Goal: Contribute content: Add original content to the website for others to see

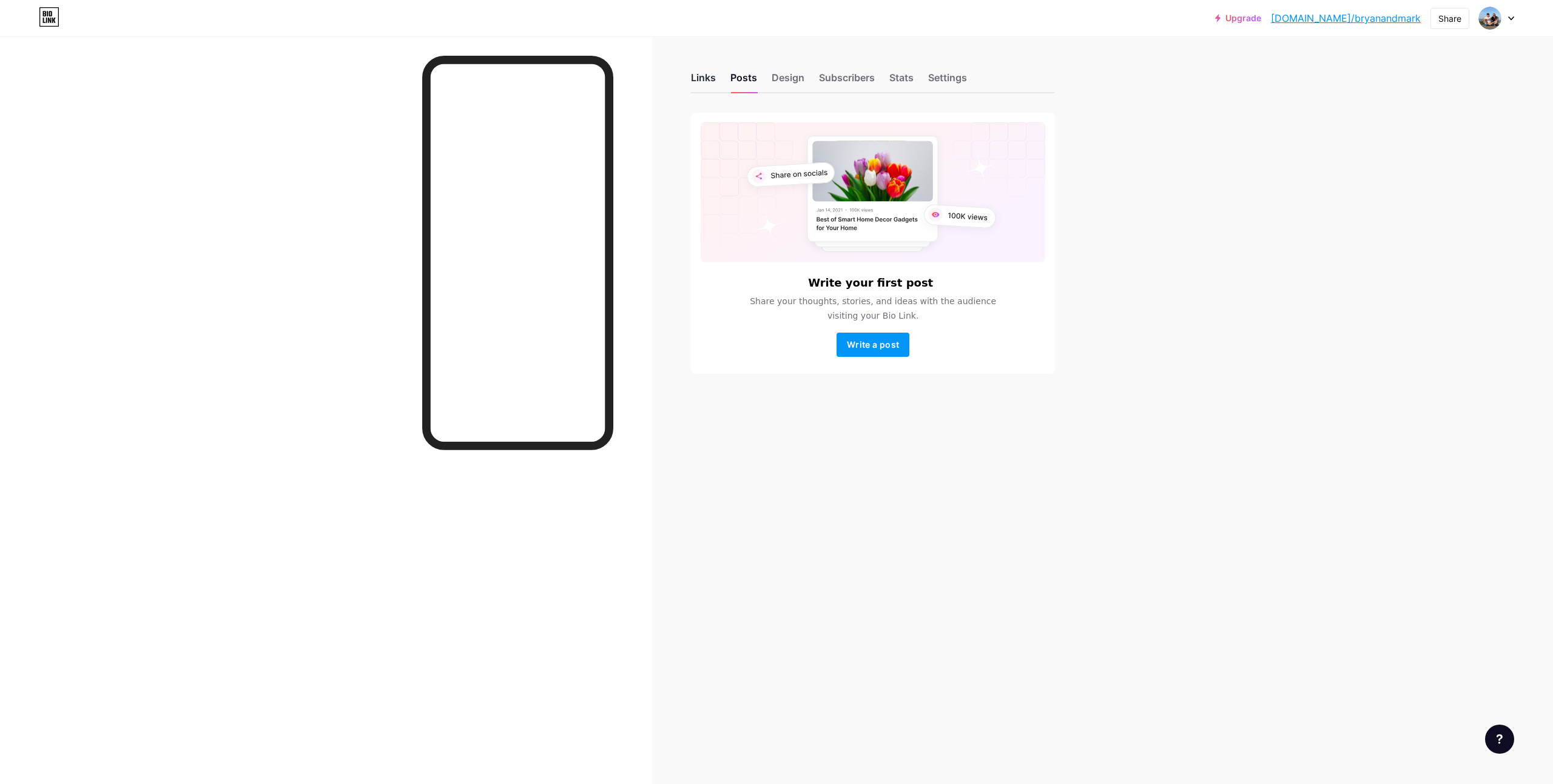
click at [706, 78] on div "Links" at bounding box center [703, 81] width 25 height 22
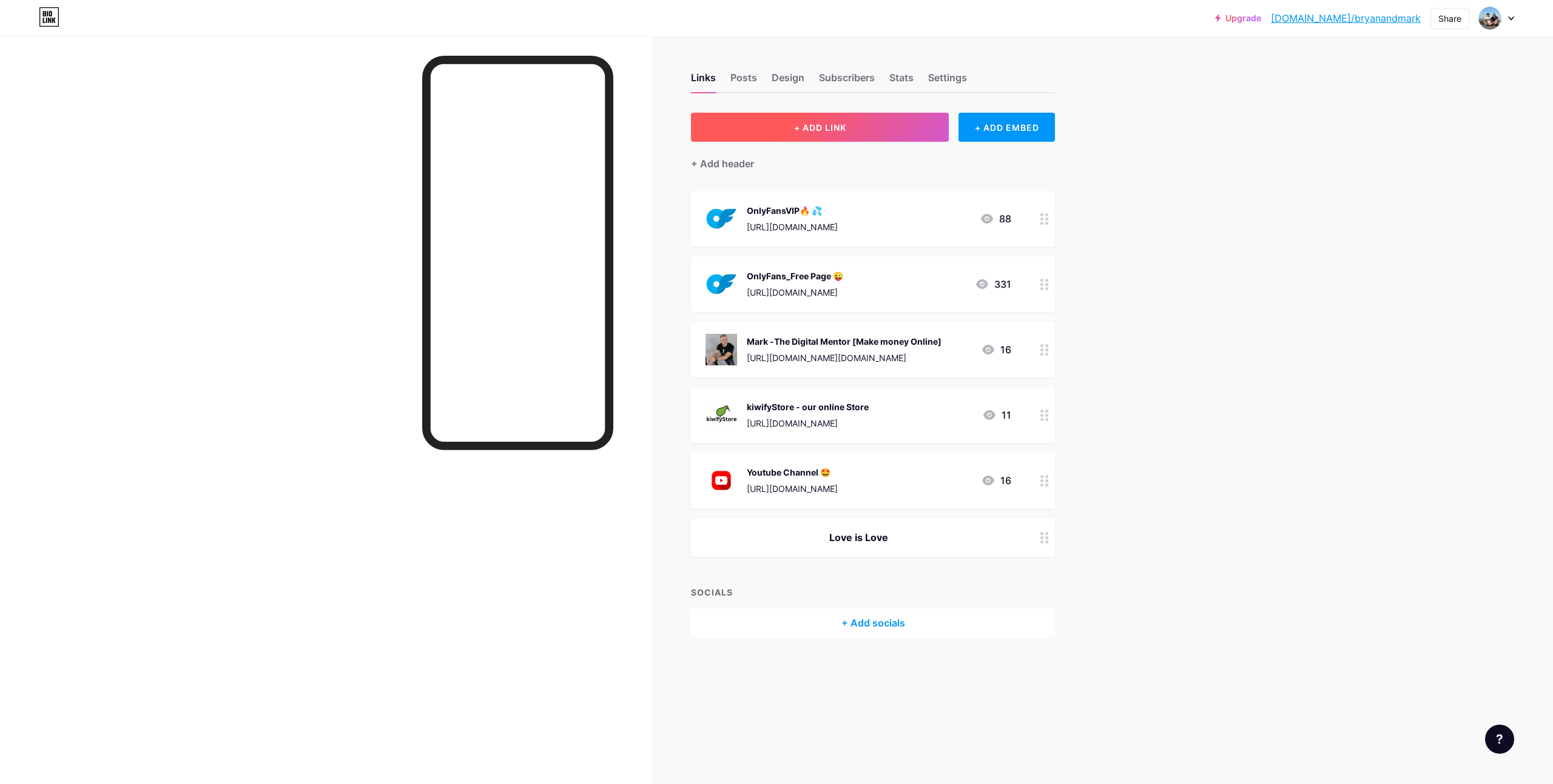
click at [860, 126] on button "+ ADD LINK" at bounding box center [819, 127] width 258 height 29
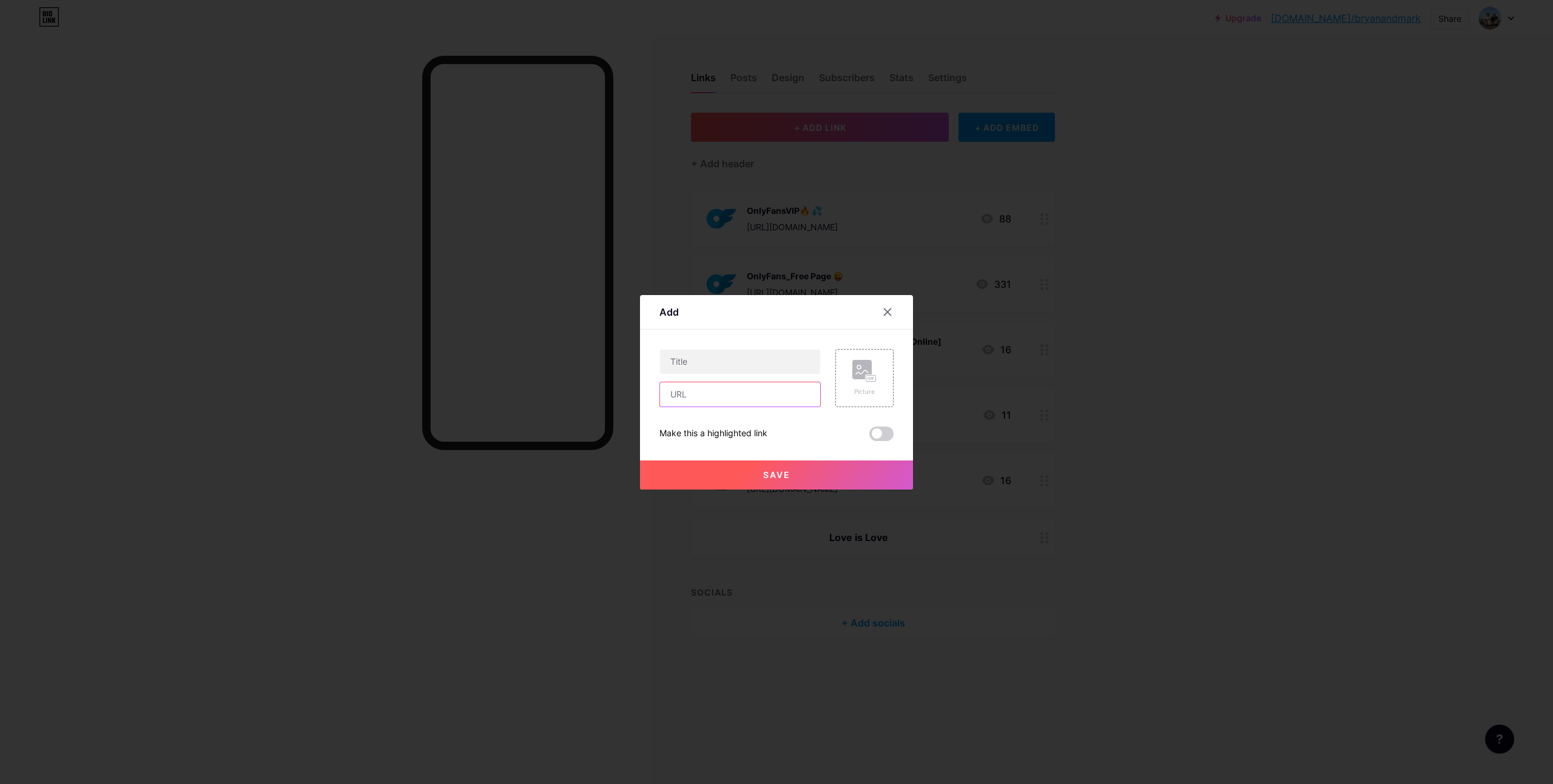
click at [725, 395] on input "text" at bounding box center [739, 394] width 160 height 24
paste input "[URL][DOMAIN_NAME]"
type input "[URL][DOMAIN_NAME]"
click at [693, 365] on input "text" at bounding box center [739, 361] width 160 height 24
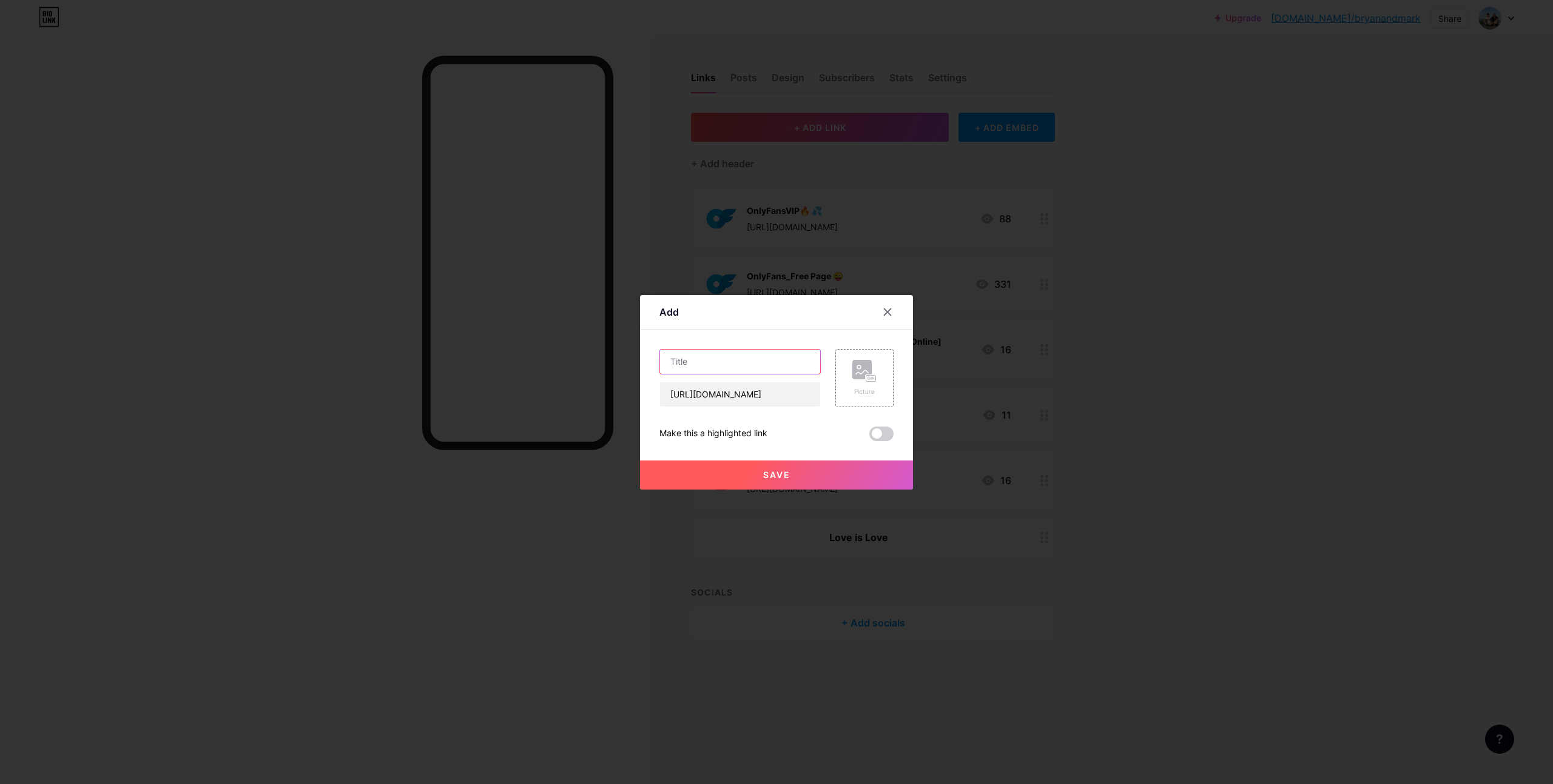
scroll to position [0, 0]
click at [865, 382] on icon at bounding box center [863, 370] width 24 height 22
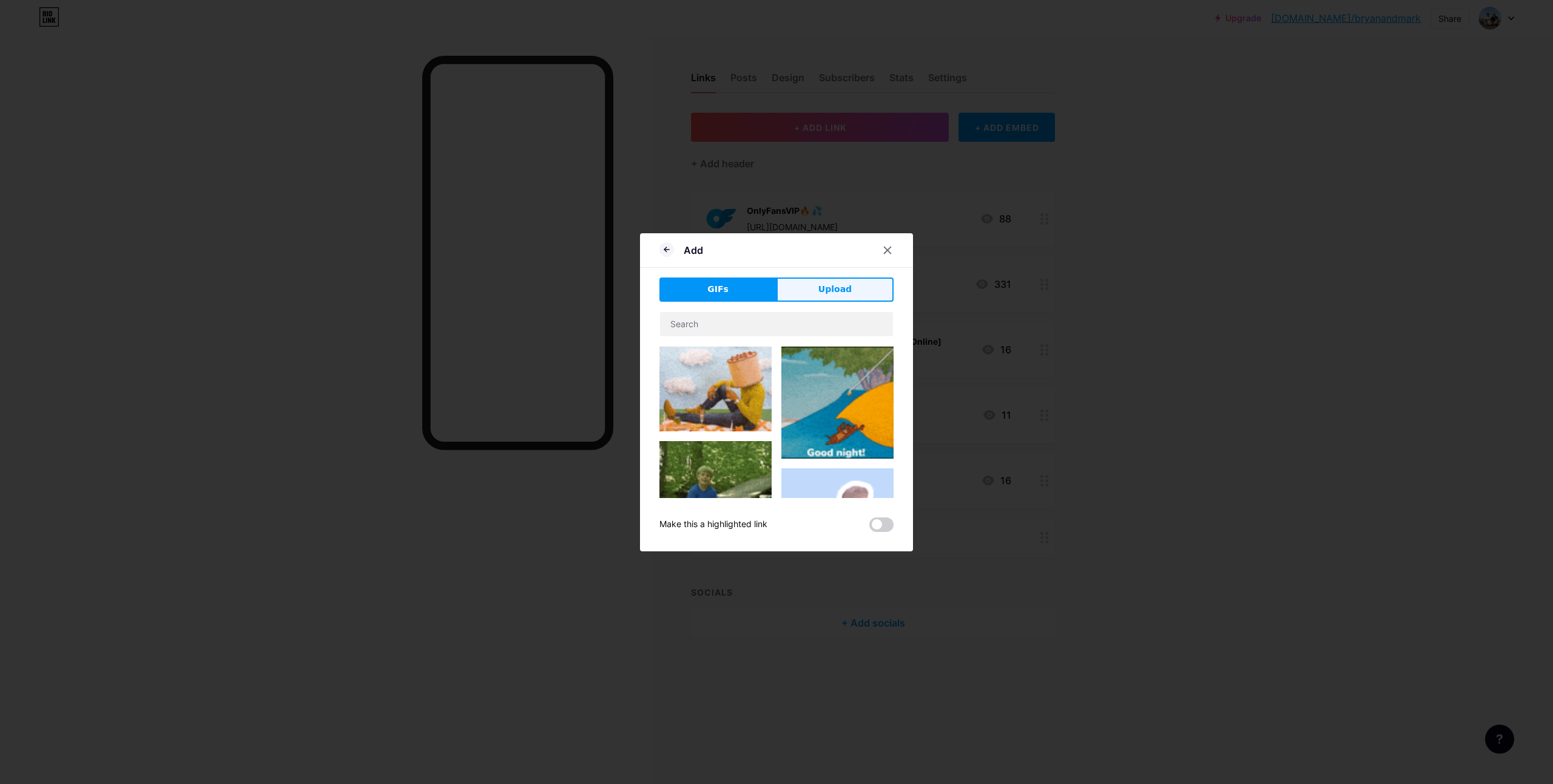
click at [833, 278] on button "Upload" at bounding box center [835, 289] width 117 height 24
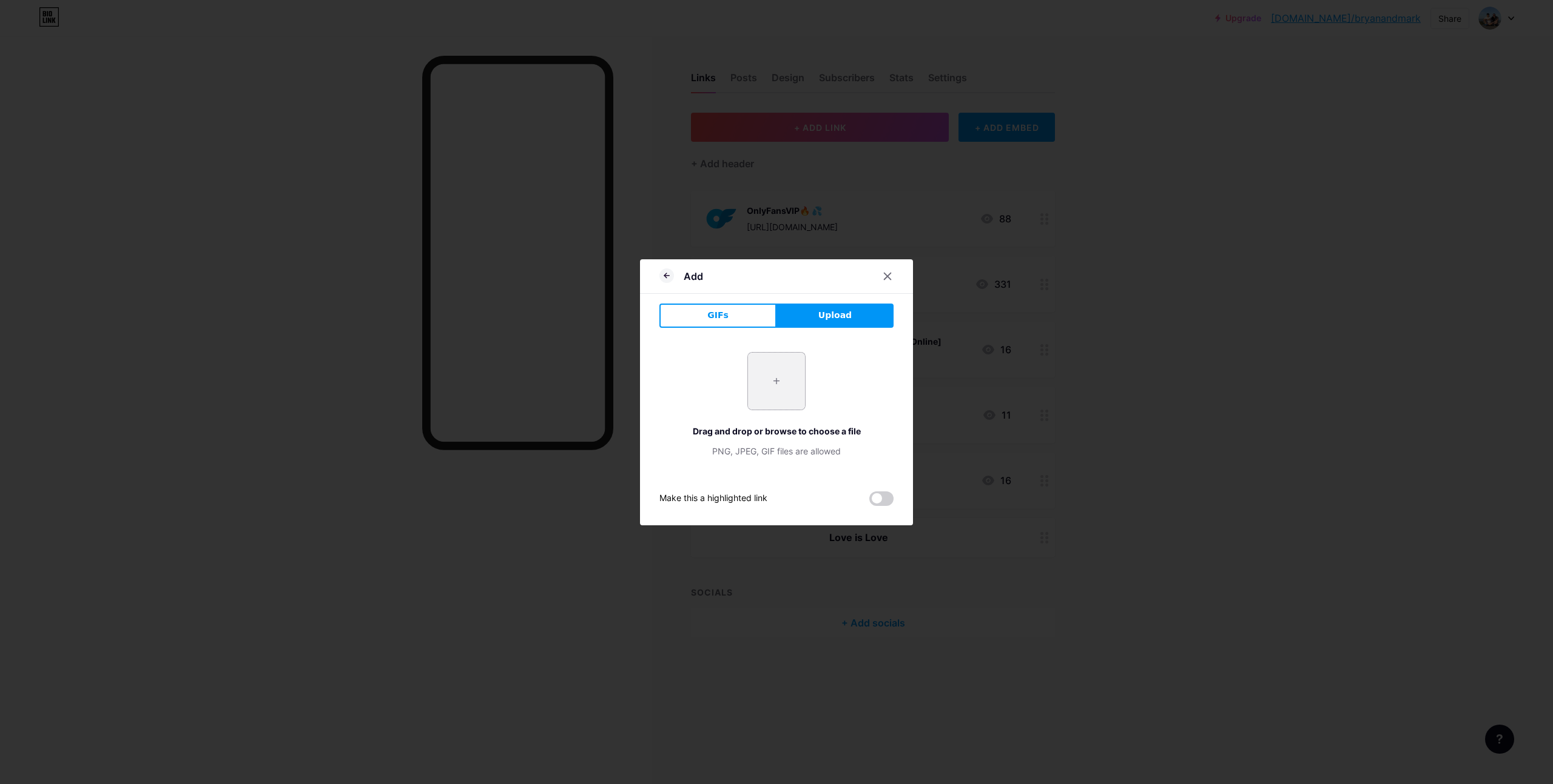
click at [777, 387] on input "file" at bounding box center [776, 381] width 57 height 57
type input "C:\fakepath\IMG_7294.jpg"
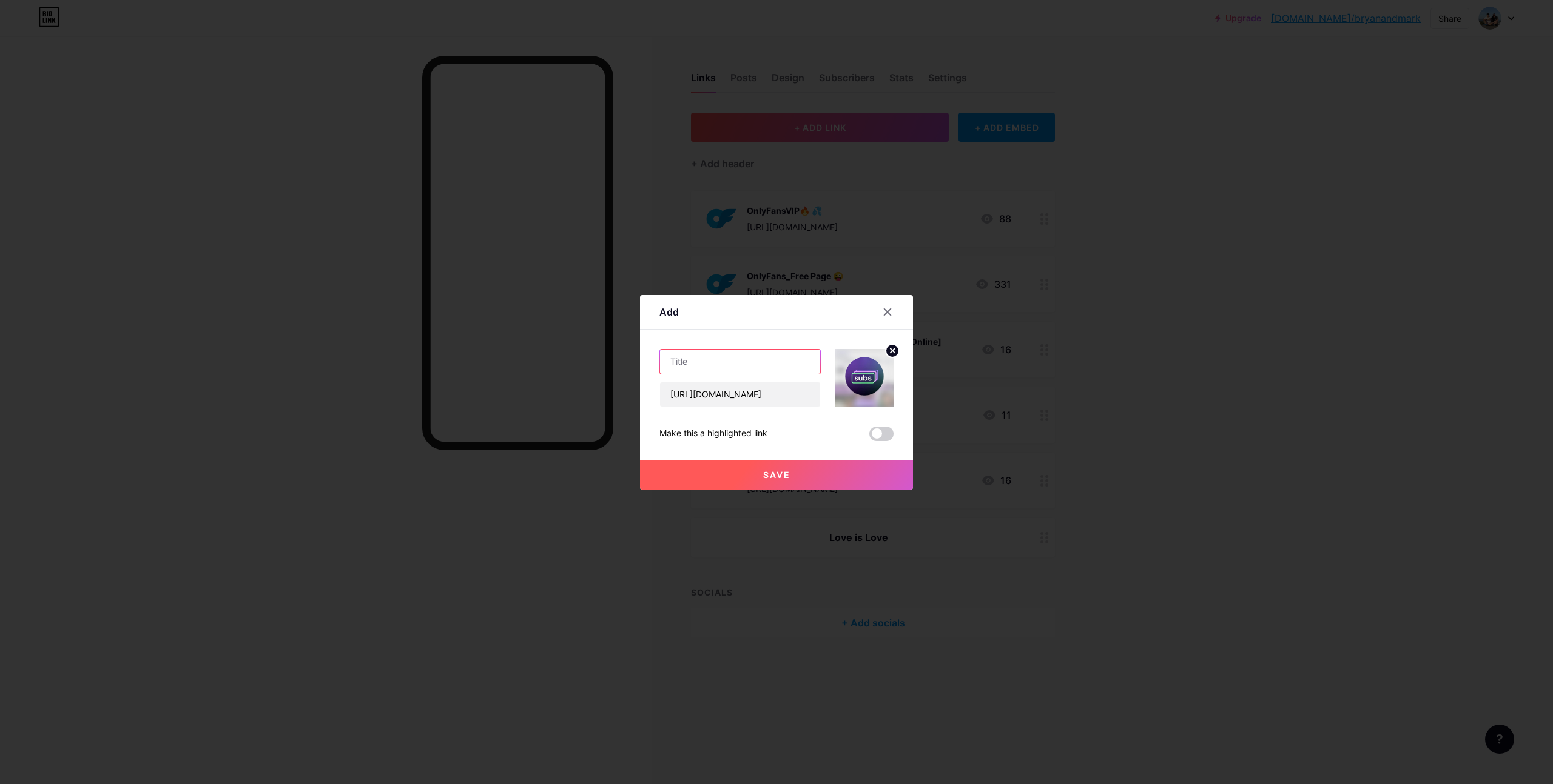
click at [703, 363] on input "text" at bounding box center [739, 361] width 160 height 24
type input "Spicy side here if you wish🔥😛"
click at [781, 477] on span "Save" at bounding box center [776, 475] width 27 height 11
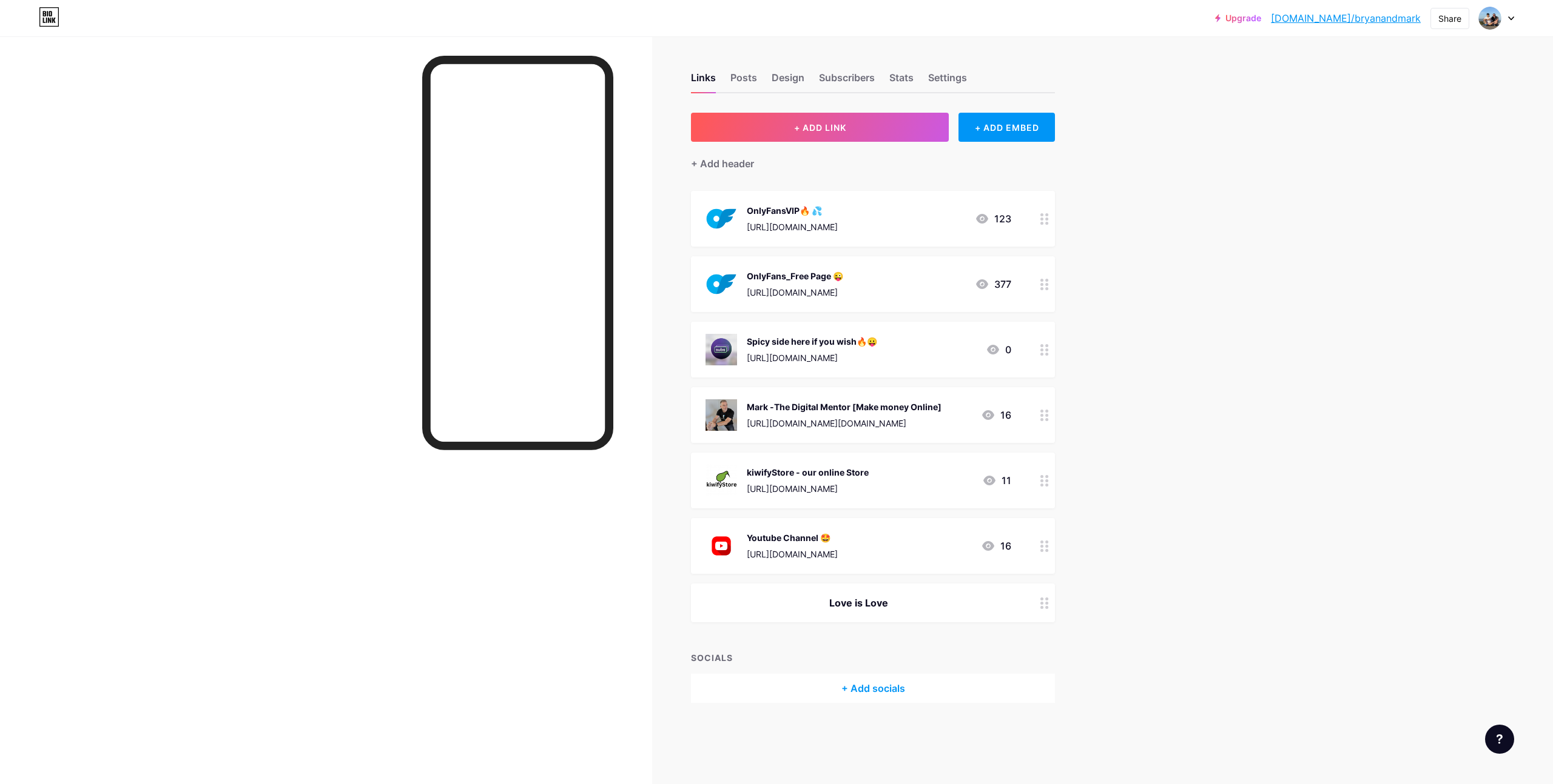
click at [1146, 310] on div "Upgrade [DOMAIN_NAME]/bryana... [DOMAIN_NAME]/bryanandmark Share Switch account…" at bounding box center [776, 392] width 1553 height 784
click at [1045, 354] on icon at bounding box center [1045, 350] width 9 height 12
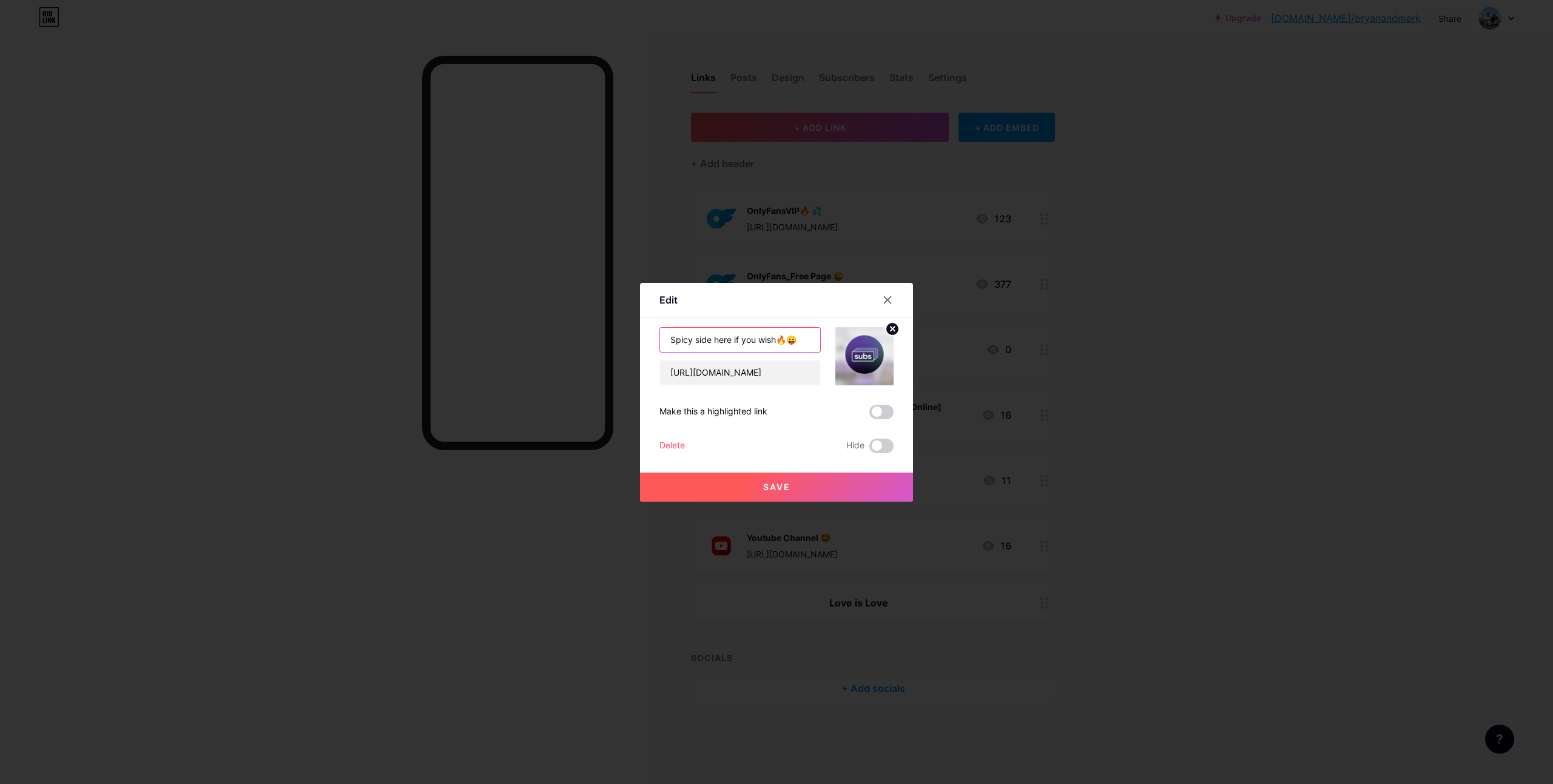
click at [694, 338] on input "Spicy side here if you wish🔥😛" at bounding box center [739, 339] width 160 height 24
drag, startPoint x: 727, startPoint y: 341, endPoint x: 740, endPoint y: 337, distance: 13.6
click at [730, 340] on input "Spicy/Naughtly side here if you wish🔥😛" at bounding box center [739, 339] width 160 height 24
click at [758, 340] on input "Spicy/Naughty side here if you wish🔥😛" at bounding box center [739, 339] width 160 height 24
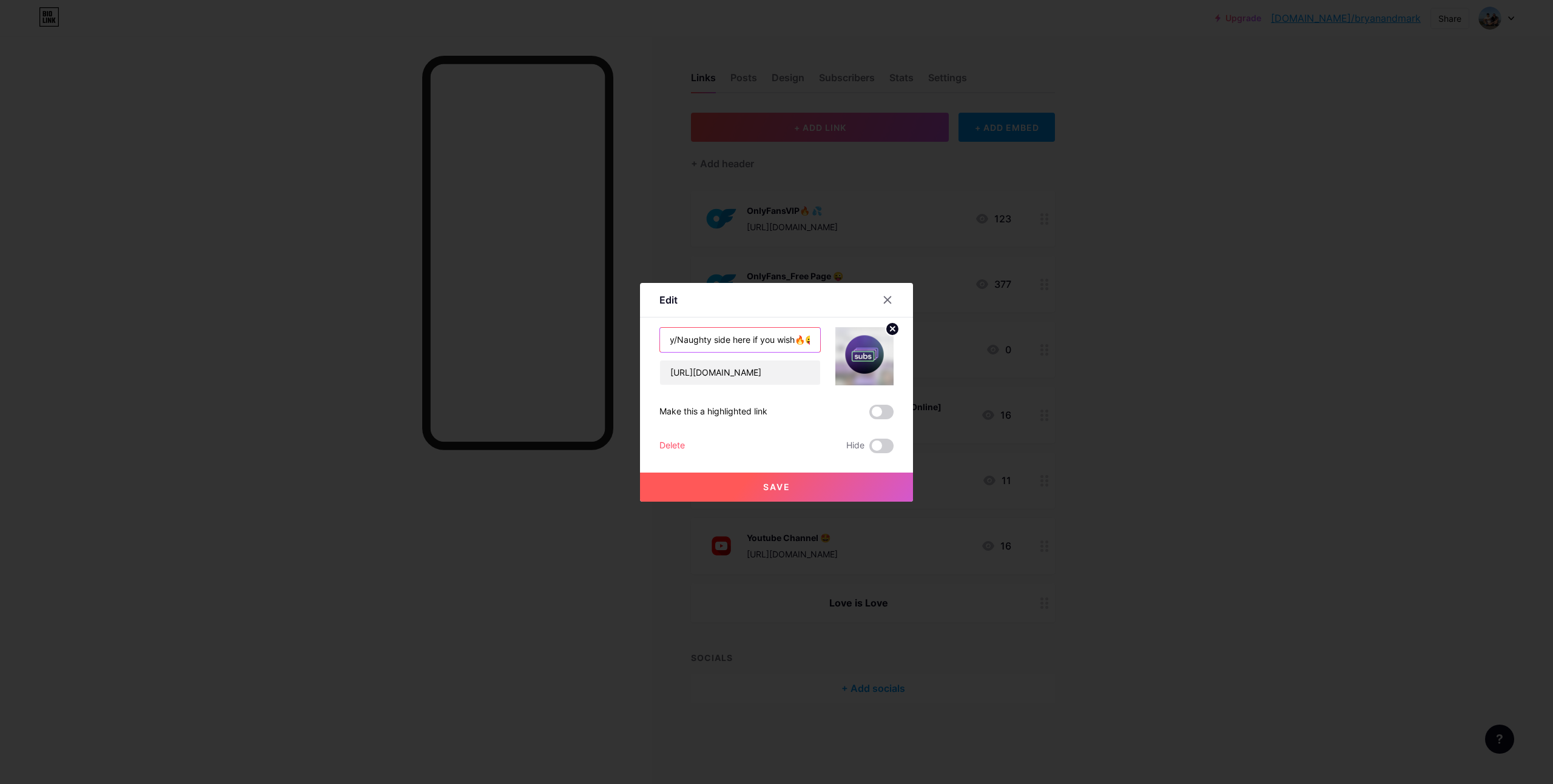
drag, startPoint x: 794, startPoint y: 340, endPoint x: 753, endPoint y: 338, distance: 41.0
click at [752, 338] on input "Spicy/Naughty side here if you wish🔥😛" at bounding box center [739, 339] width 160 height 24
type input "Spicy/Naughty side here as well 🔥😛"
click at [763, 483] on span "Save" at bounding box center [776, 487] width 27 height 11
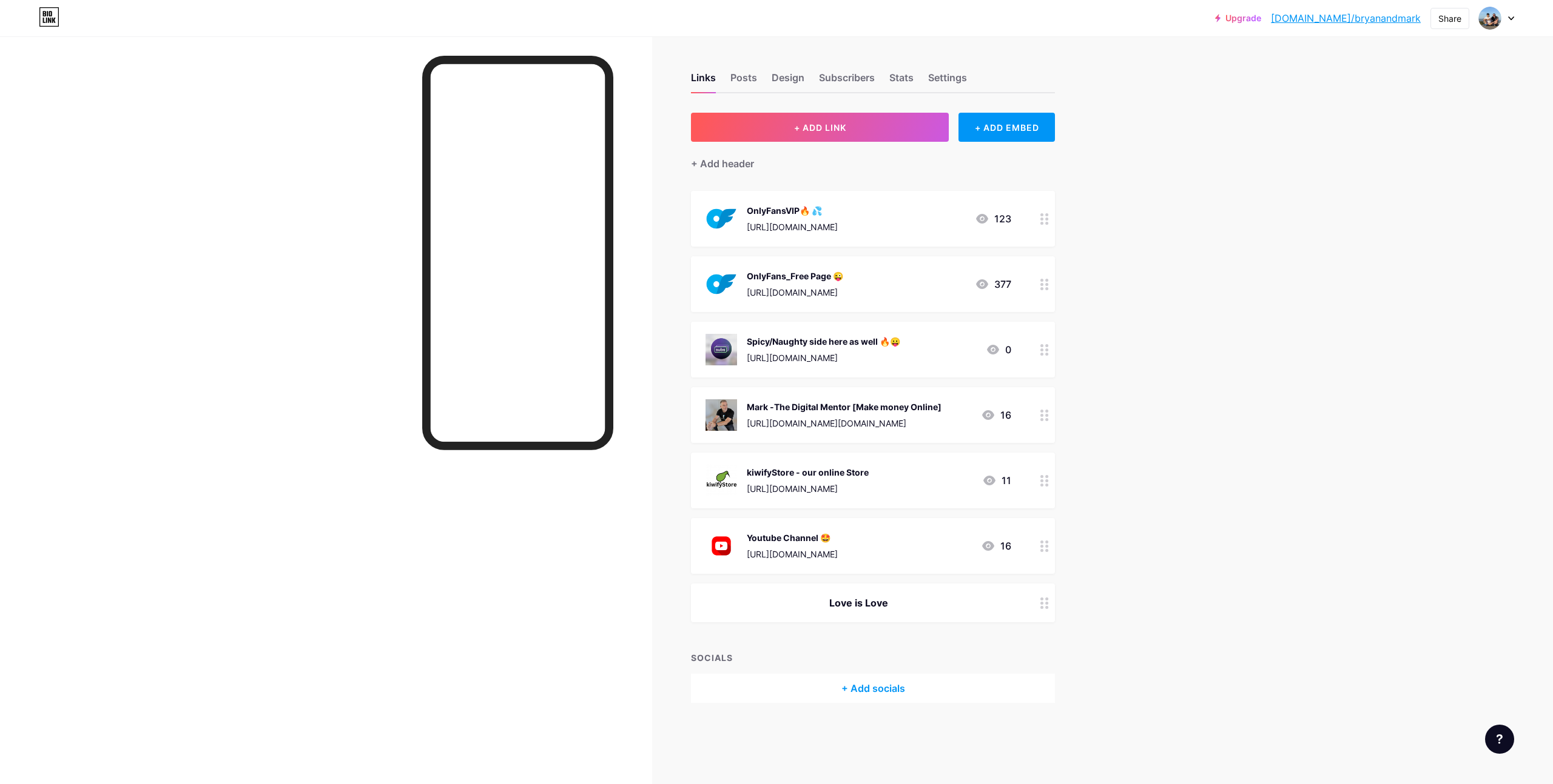
click at [1241, 218] on div "Upgrade bio.link/bryana... bio.link/bryanandmark Share Switch accounts Love Is …" at bounding box center [776, 392] width 1553 height 784
